Goal: Transaction & Acquisition: Purchase product/service

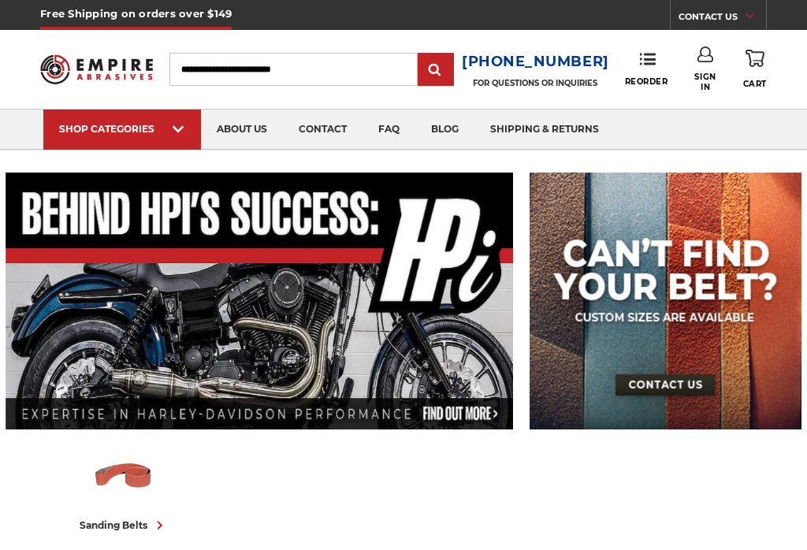
click at [650, 61] on icon at bounding box center [648, 59] width 16 height 16
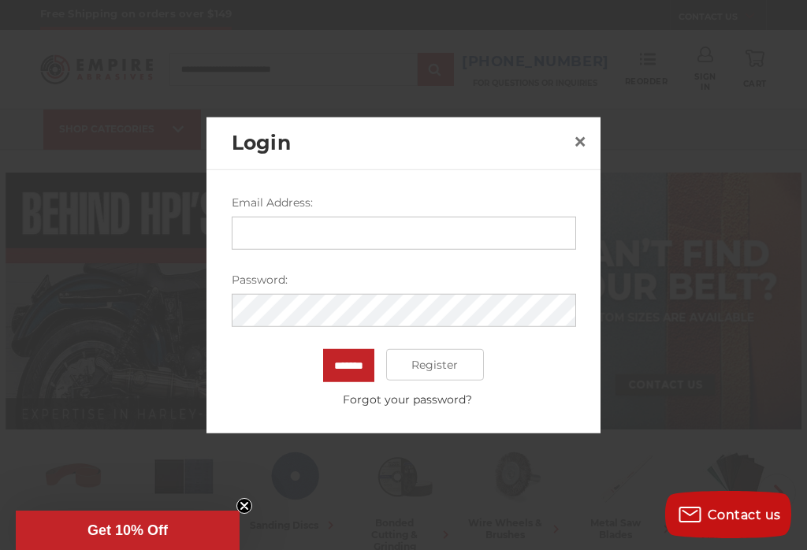
click at [579, 134] on span "×" at bounding box center [580, 140] width 14 height 31
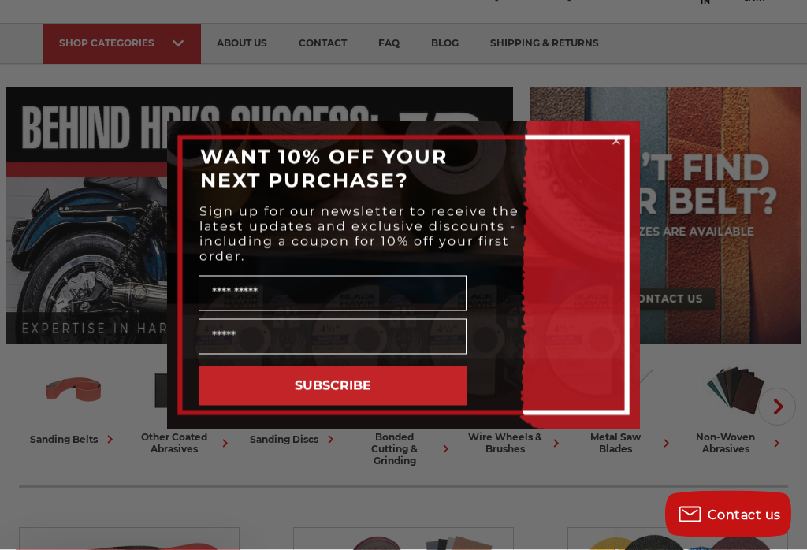
scroll to position [86, 0]
click at [620, 142] on circle "Close dialog" at bounding box center [616, 140] width 15 height 15
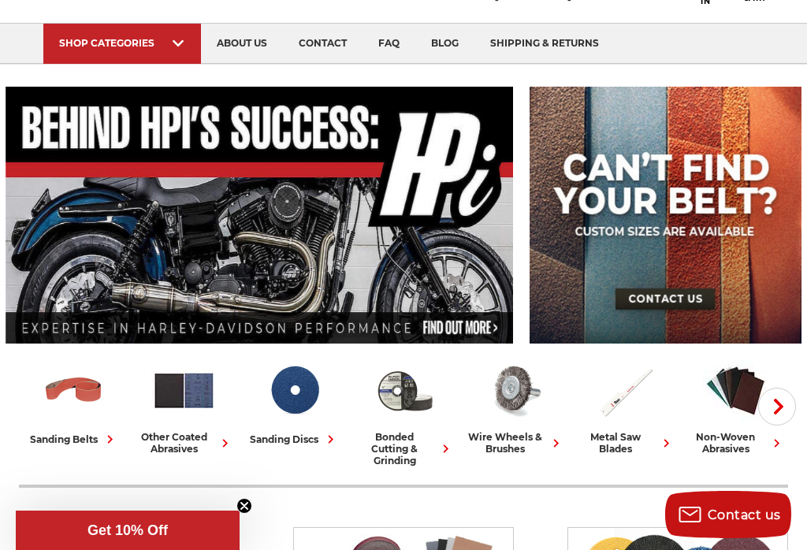
click at [310, 63] on link "Clearance" at bounding box center [295, 63] width 110 height 0
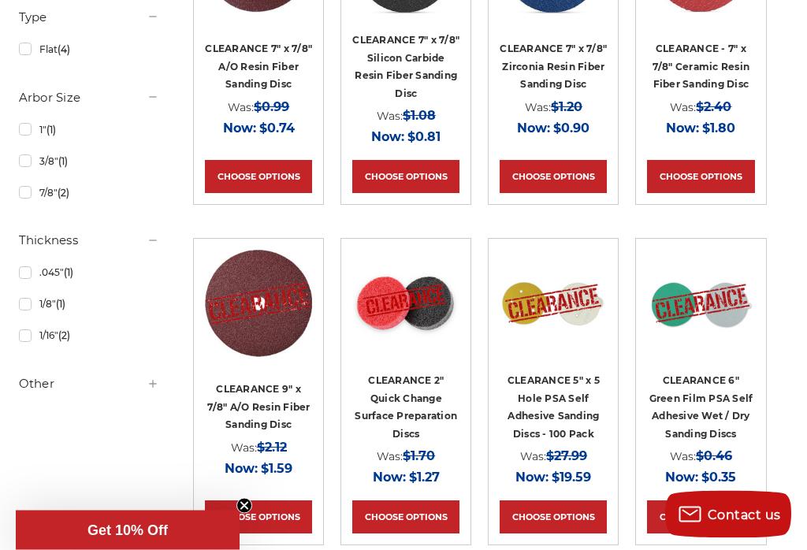
scroll to position [821, 0]
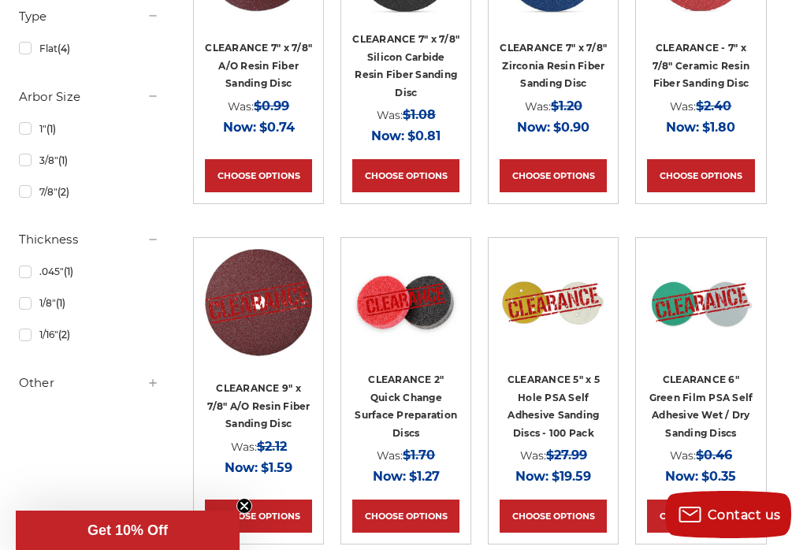
click at [416, 382] on link "CLEARANCE 2" Quick Change Surface Preparation Discs" at bounding box center [406, 406] width 102 height 65
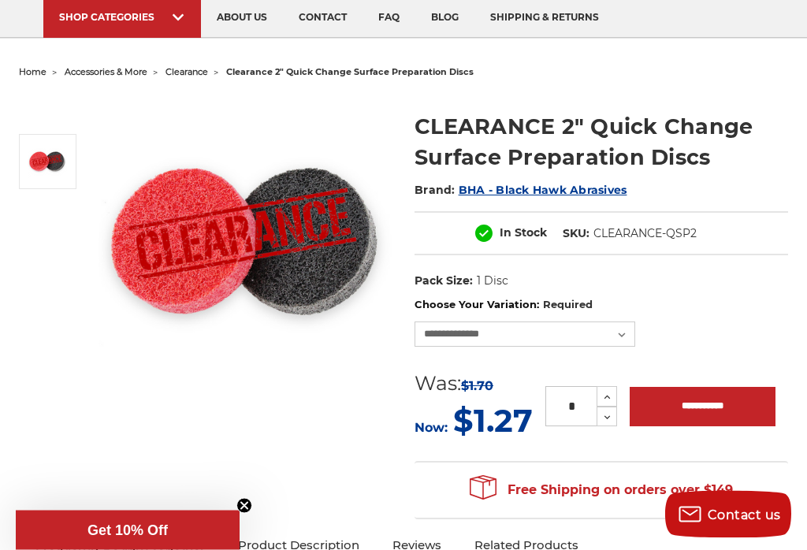
scroll to position [125, 0]
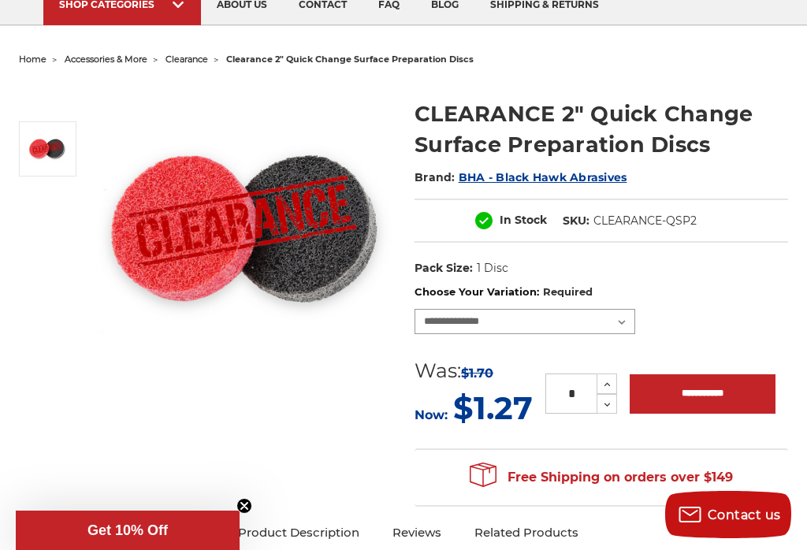
click at [620, 329] on select "**********" at bounding box center [525, 321] width 221 height 25
select select "****"
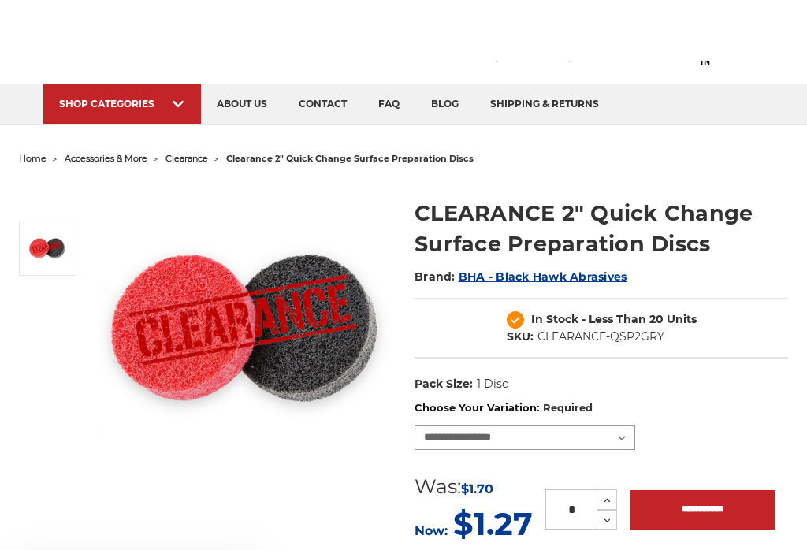
scroll to position [0, 0]
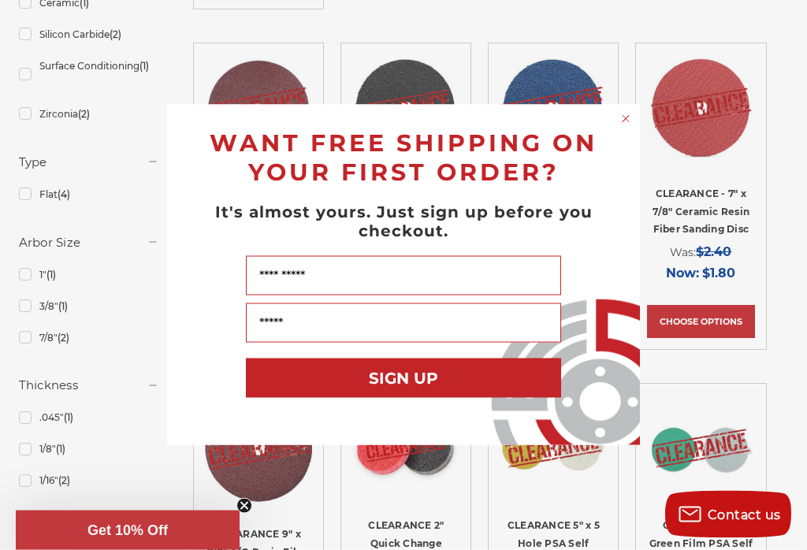
scroll to position [676, 0]
click at [633, 121] on icon "Close dialog" at bounding box center [626, 119] width 16 height 16
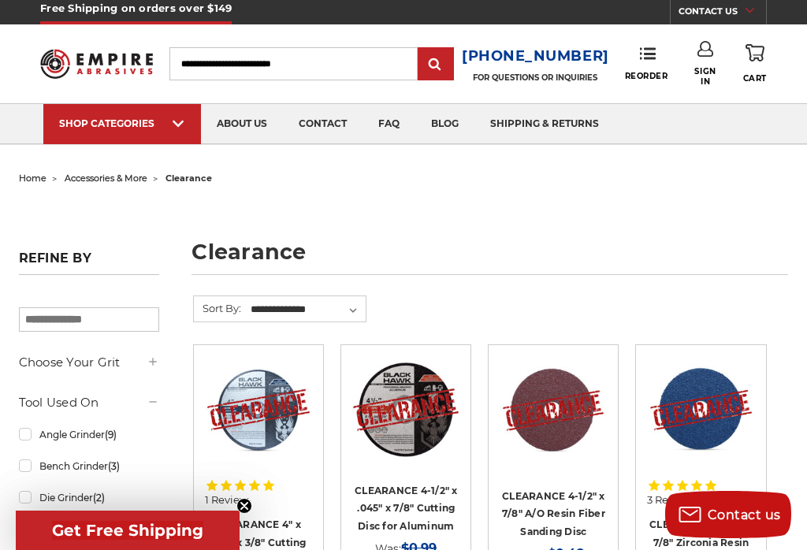
scroll to position [0, 0]
